Goal: Information Seeking & Learning: Learn about a topic

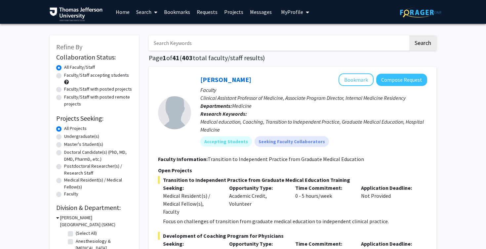
click at [178, 42] on input "Search Keywords" at bounding box center [278, 42] width 259 height 15
click at [409, 35] on button "Search" at bounding box center [422, 42] width 27 height 15
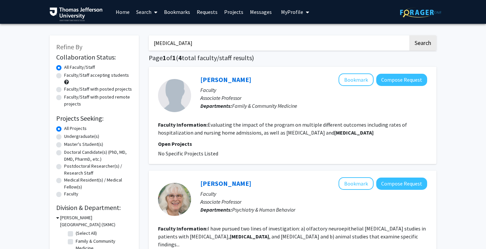
click at [206, 44] on input "[MEDICAL_DATA]" at bounding box center [278, 42] width 259 height 15
type input "[MEDICAL_DATA]"
click at [409, 35] on button "Search" at bounding box center [422, 42] width 27 height 15
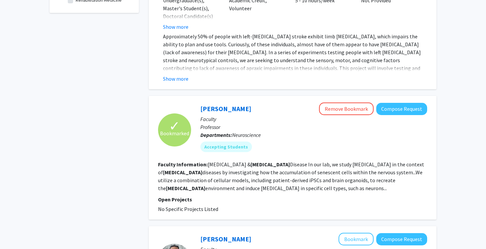
scroll to position [345, 0]
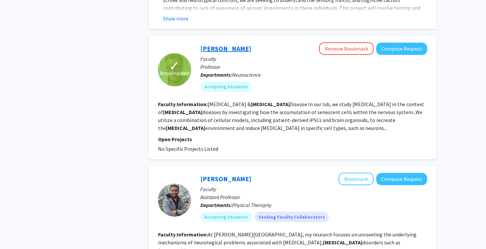
click at [217, 50] on link "[PERSON_NAME]" at bounding box center [225, 48] width 51 height 8
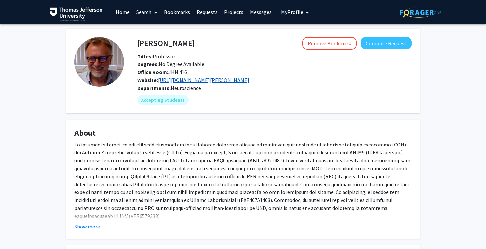
click at [210, 78] on link "[URL][DOMAIN_NAME][PERSON_NAME]" at bounding box center [203, 80] width 91 height 7
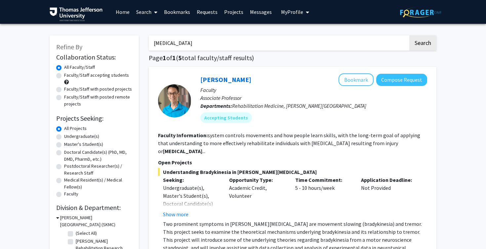
click at [285, 5] on button "My Profile" at bounding box center [295, 12] width 32 height 24
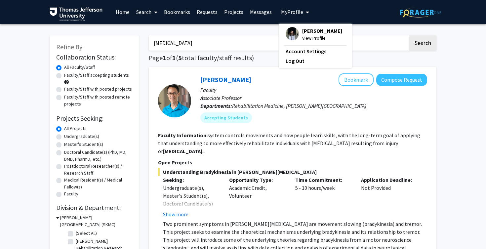
click at [303, 32] on span "[PERSON_NAME]" at bounding box center [322, 30] width 40 height 7
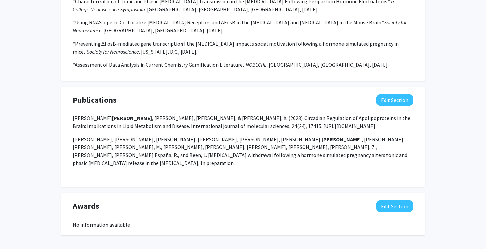
scroll to position [513, 0]
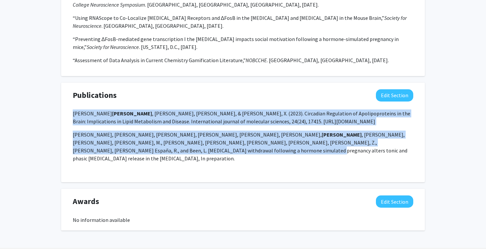
drag, startPoint x: 73, startPoint y: 115, endPoint x: 380, endPoint y: 143, distance: 308.8
click at [380, 143] on div "[PERSON_NAME], [PERSON_NAME] , [PERSON_NAME], [PERSON_NAME], & [PERSON_NAME], X…" at bounding box center [243, 142] width 340 height 66
click at [270, 120] on p "[PERSON_NAME], [PERSON_NAME] , [PERSON_NAME], [PERSON_NAME], & [PERSON_NAME], X…" at bounding box center [243, 117] width 340 height 16
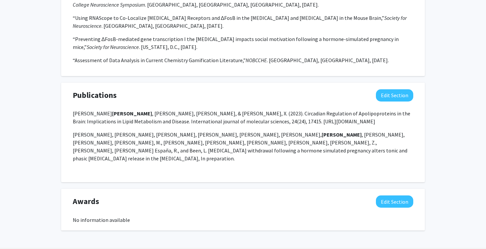
click at [284, 120] on p "[PERSON_NAME], [PERSON_NAME] , [PERSON_NAME], [PERSON_NAME], & [PERSON_NAME], X…" at bounding box center [243, 117] width 340 height 16
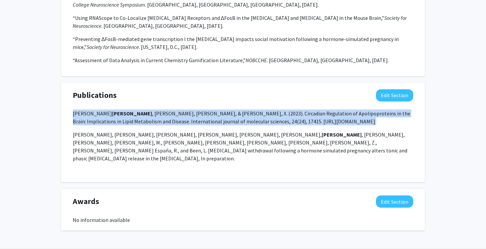
click at [284, 120] on p "[PERSON_NAME], [PERSON_NAME] , [PERSON_NAME], [PERSON_NAME], & [PERSON_NAME], X…" at bounding box center [243, 117] width 340 height 16
copy p "[PERSON_NAME], [PERSON_NAME] , [PERSON_NAME], [PERSON_NAME], & [PERSON_NAME], X…"
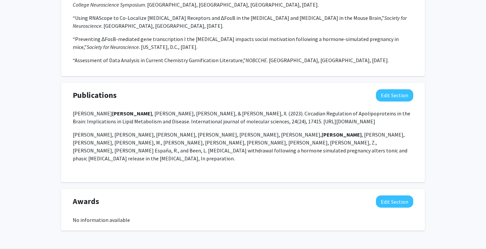
click at [200, 136] on p "[PERSON_NAME], [PERSON_NAME], [PERSON_NAME], [PERSON_NAME], [PERSON_NAME], [PER…" at bounding box center [243, 146] width 340 height 32
copy p ","
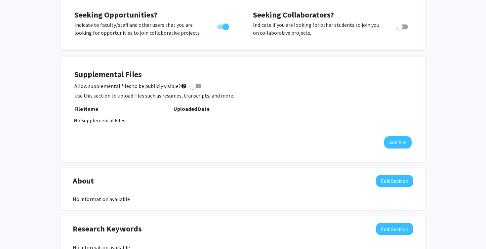
scroll to position [0, 0]
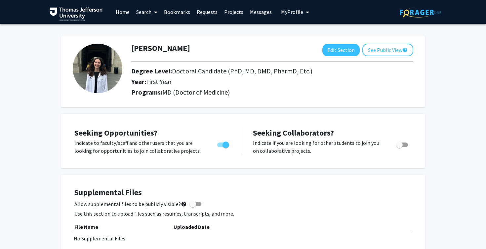
click at [179, 15] on link "Bookmarks" at bounding box center [177, 11] width 33 height 23
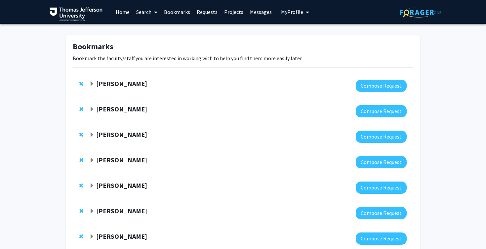
click at [90, 160] on span "Expand Elizabeth Wright-Jin Bookmark" at bounding box center [91, 160] width 5 height 5
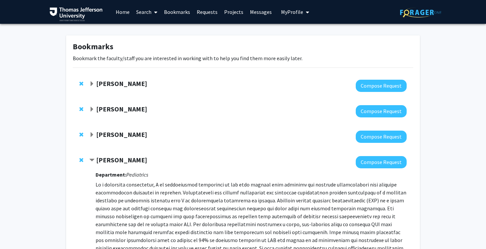
click at [92, 82] on span "Expand Davide Trotti Bookmark" at bounding box center [91, 83] width 5 height 5
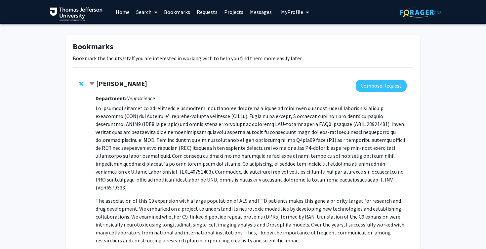
click at [148, 16] on link "Search" at bounding box center [147, 11] width 28 height 23
click at [156, 30] on span "Faculty/Staff" at bounding box center [157, 30] width 49 height 13
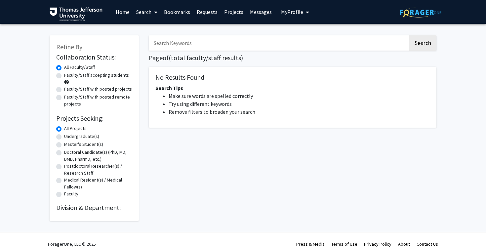
click at [179, 45] on input "Search Keywords" at bounding box center [278, 42] width 259 height 15
click at [409, 35] on button "Search" at bounding box center [422, 42] width 27 height 15
click at [420, 38] on button "Search" at bounding box center [422, 42] width 27 height 15
click at [290, 42] on input "[MEDICAL_DATA]" at bounding box center [278, 42] width 259 height 15
click at [409, 35] on button "Search" at bounding box center [422, 42] width 27 height 15
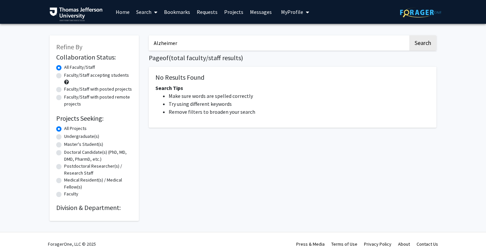
click at [282, 45] on input "Alzheimer" at bounding box center [278, 42] width 259 height 15
type input "ALS"
click at [409, 35] on button "Search" at bounding box center [422, 42] width 27 height 15
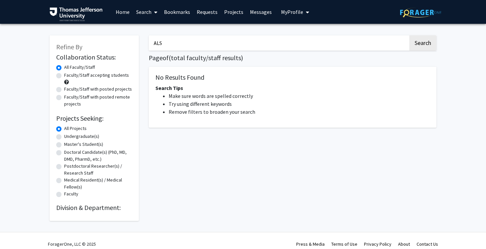
click at [295, 43] on input "ALS" at bounding box center [278, 42] width 259 height 15
click at [420, 44] on button "Search" at bounding box center [422, 42] width 27 height 15
click at [421, 9] on img at bounding box center [420, 12] width 41 height 10
click at [413, 14] on img at bounding box center [420, 12] width 41 height 10
click at [84, 12] on img at bounding box center [76, 14] width 53 height 14
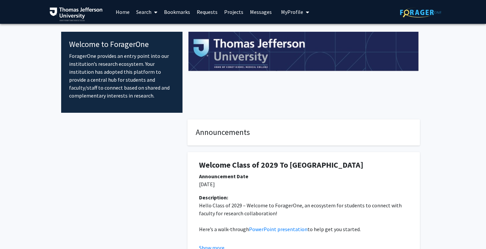
click at [149, 17] on link "Search" at bounding box center [147, 11] width 28 height 23
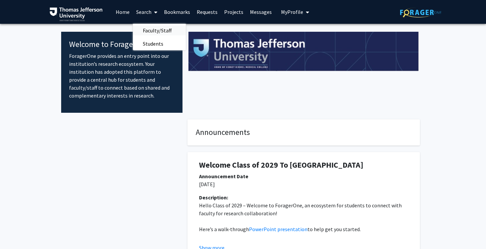
click at [153, 26] on span "Faculty/Staff" at bounding box center [157, 30] width 49 height 13
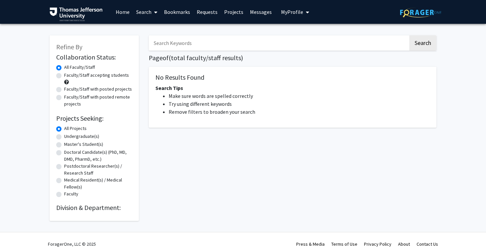
click at [193, 43] on input "Search Keywords" at bounding box center [278, 42] width 259 height 15
click at [409, 35] on button "Search" at bounding box center [422, 42] width 27 height 15
click at [292, 12] on span "My Profile" at bounding box center [292, 12] width 22 height 7
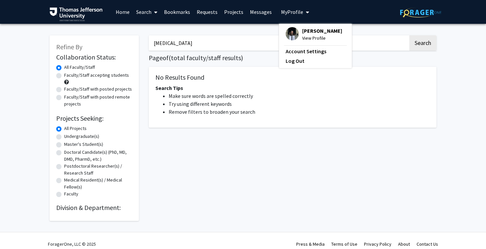
click at [230, 43] on input "[MEDICAL_DATA]" at bounding box center [278, 42] width 259 height 15
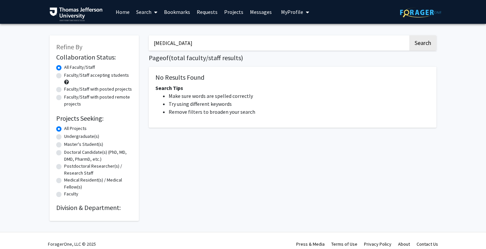
click at [230, 43] on input "[MEDICAL_DATA]" at bounding box center [278, 42] width 259 height 15
type input "als"
click at [409, 35] on button "Search" at bounding box center [422, 42] width 27 height 15
click at [415, 37] on button "Search" at bounding box center [422, 42] width 27 height 15
click at [110, 76] on label "Faculty/Staff accepting students" at bounding box center [96, 75] width 65 height 7
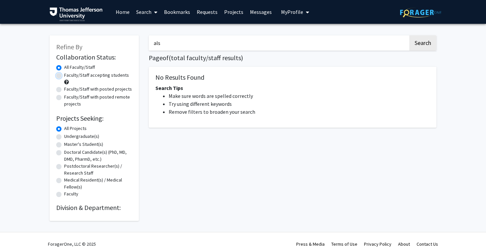
click at [68, 76] on input "Faculty/Staff accepting students" at bounding box center [66, 74] width 4 height 4
radio input "true"
click at [429, 44] on button "Search" at bounding box center [422, 42] width 27 height 15
click at [127, 11] on link "Home" at bounding box center [122, 11] width 20 height 23
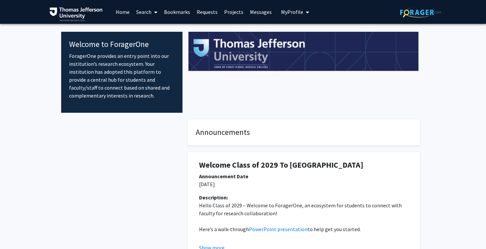
click at [151, 12] on link "Search" at bounding box center [147, 11] width 28 height 23
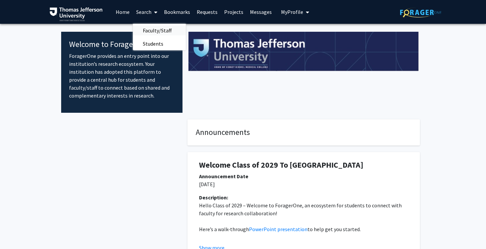
click at [162, 29] on span "Faculty/Staff" at bounding box center [157, 30] width 49 height 13
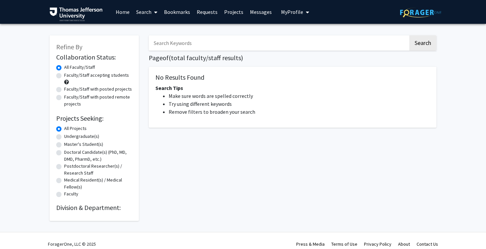
click at [119, 76] on label "Faculty/Staff accepting students" at bounding box center [96, 75] width 65 height 7
click at [68, 76] on input "Faculty/Staff accepting students" at bounding box center [66, 74] width 4 height 4
radio input "true"
click at [95, 155] on label "Doctoral Candidate(s) (PhD, MD, DMD, PharmD, etc.)" at bounding box center [98, 156] width 68 height 14
click at [68, 153] on input "Doctoral Candidate(s) (PhD, MD, DMD, PharmD, etc.)" at bounding box center [66, 151] width 4 height 4
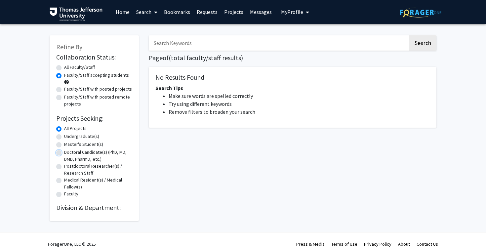
radio input "true"
click at [294, 11] on span "My Profile" at bounding box center [292, 12] width 22 height 7
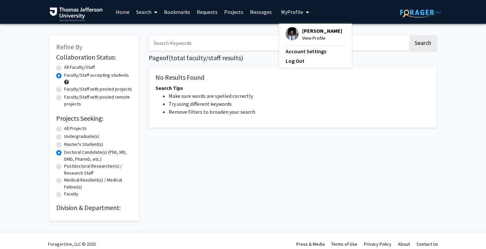
click at [258, 14] on link "Messages" at bounding box center [260, 11] width 28 height 23
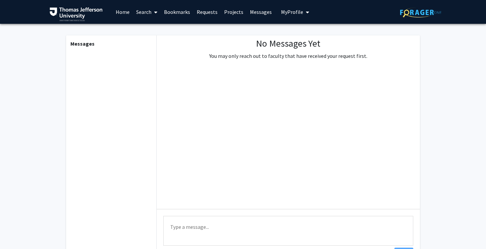
click at [231, 10] on link "Projects" at bounding box center [234, 11] width 26 height 23
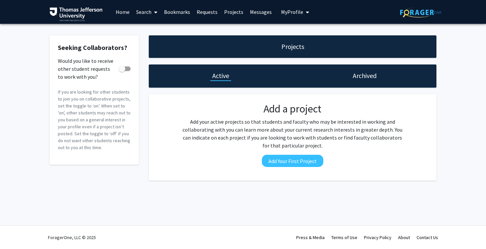
click at [204, 9] on link "Requests" at bounding box center [206, 11] width 27 height 23
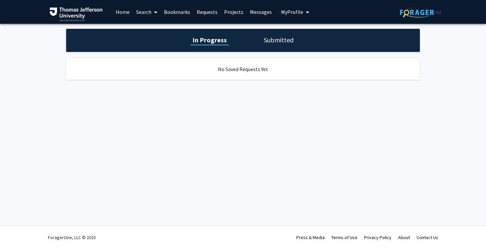
click at [177, 19] on link "Bookmarks" at bounding box center [177, 11] width 33 height 23
